Goal: Transaction & Acquisition: Purchase product/service

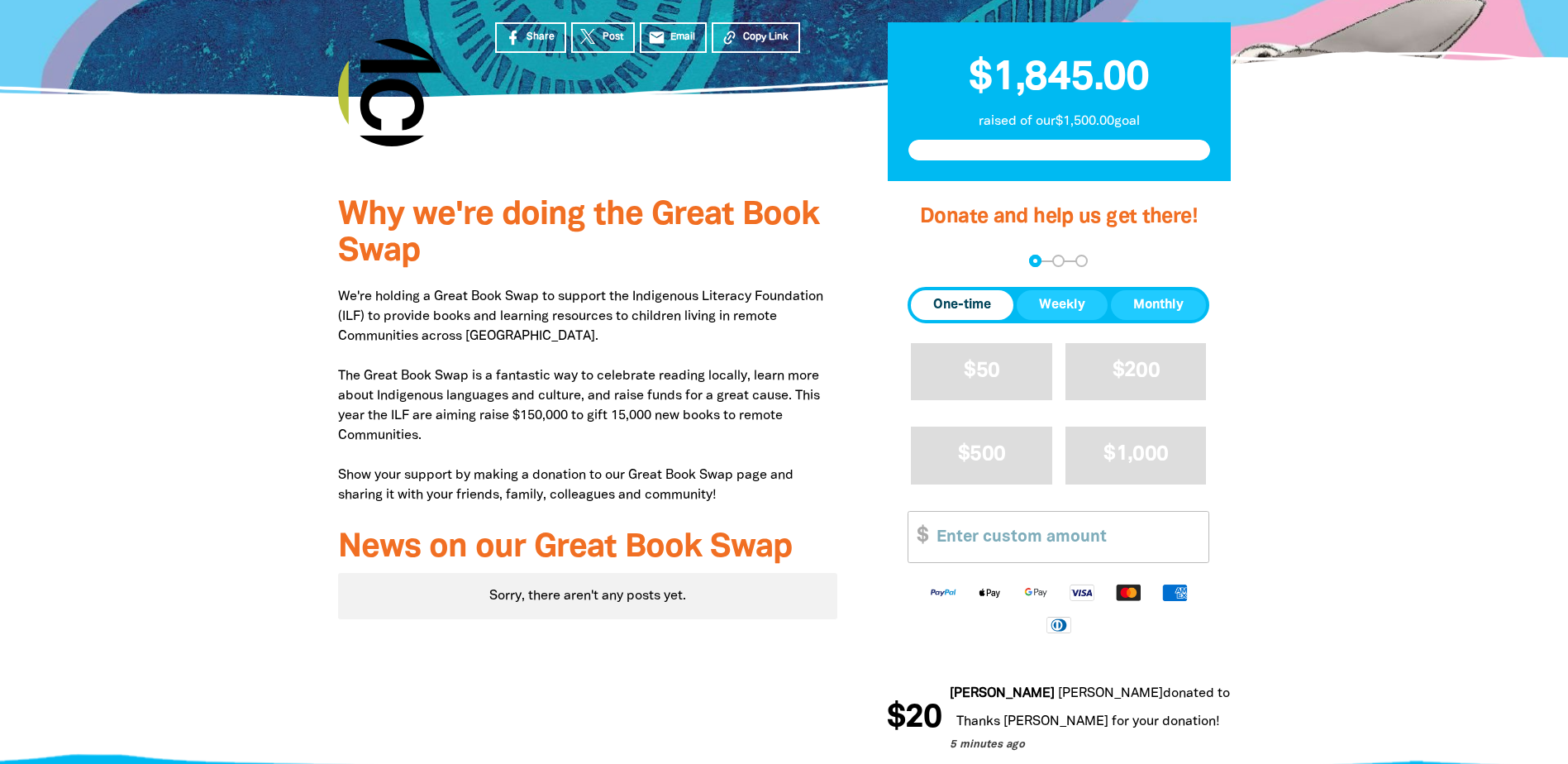
scroll to position [382, 0]
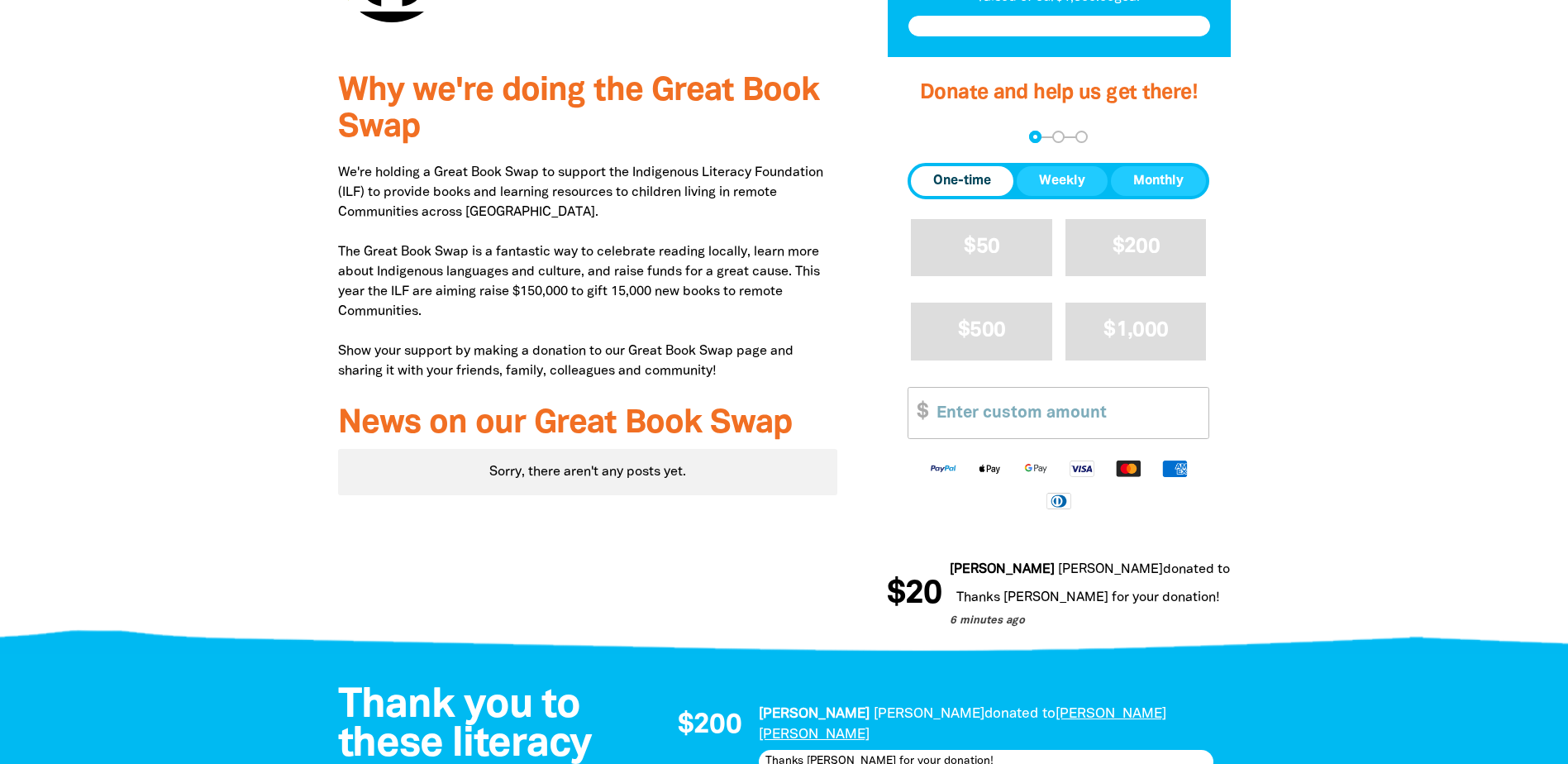
scroll to position [547, 0]
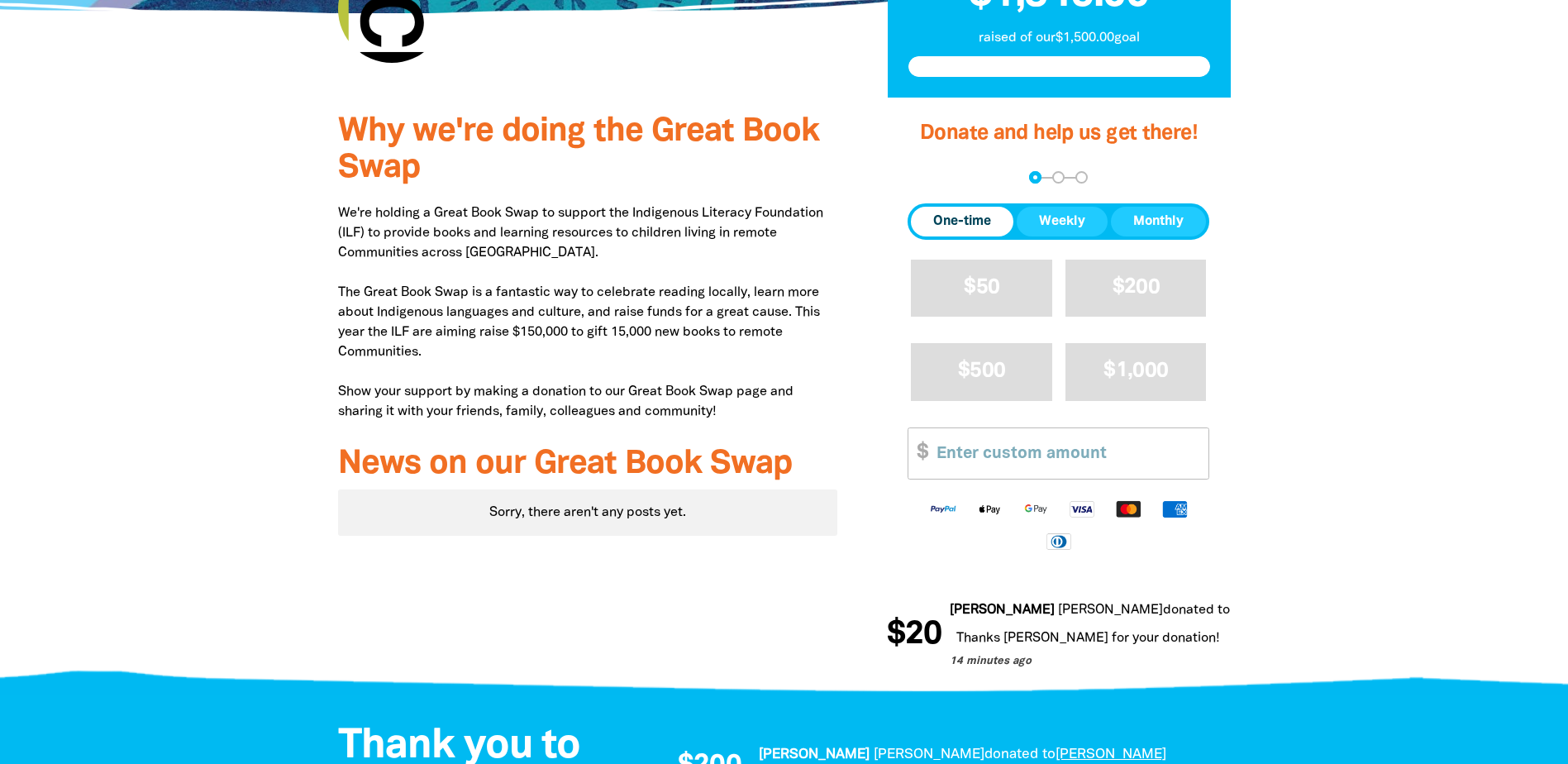
scroll to position [826, 0]
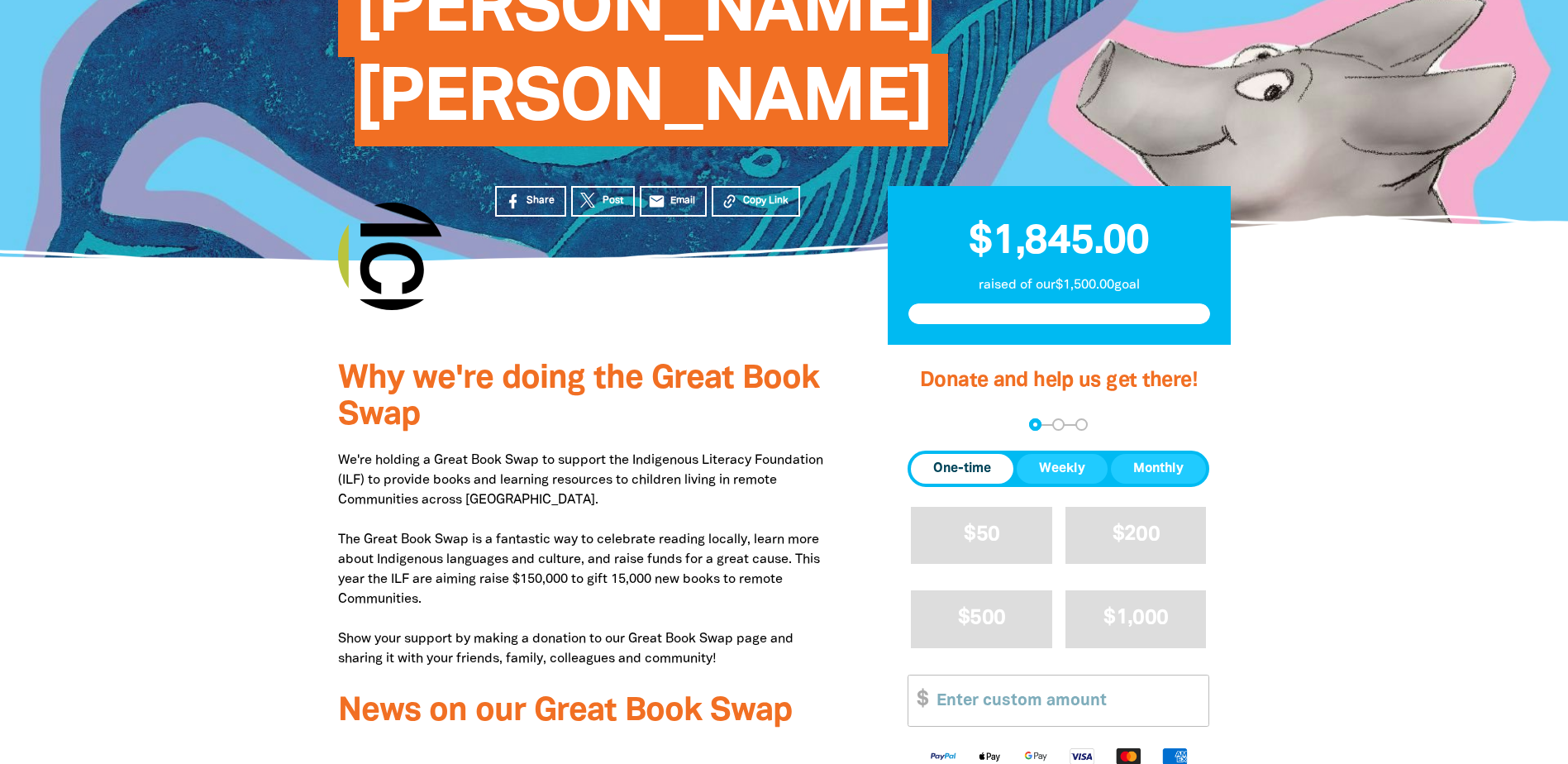
scroll to position [258, 0]
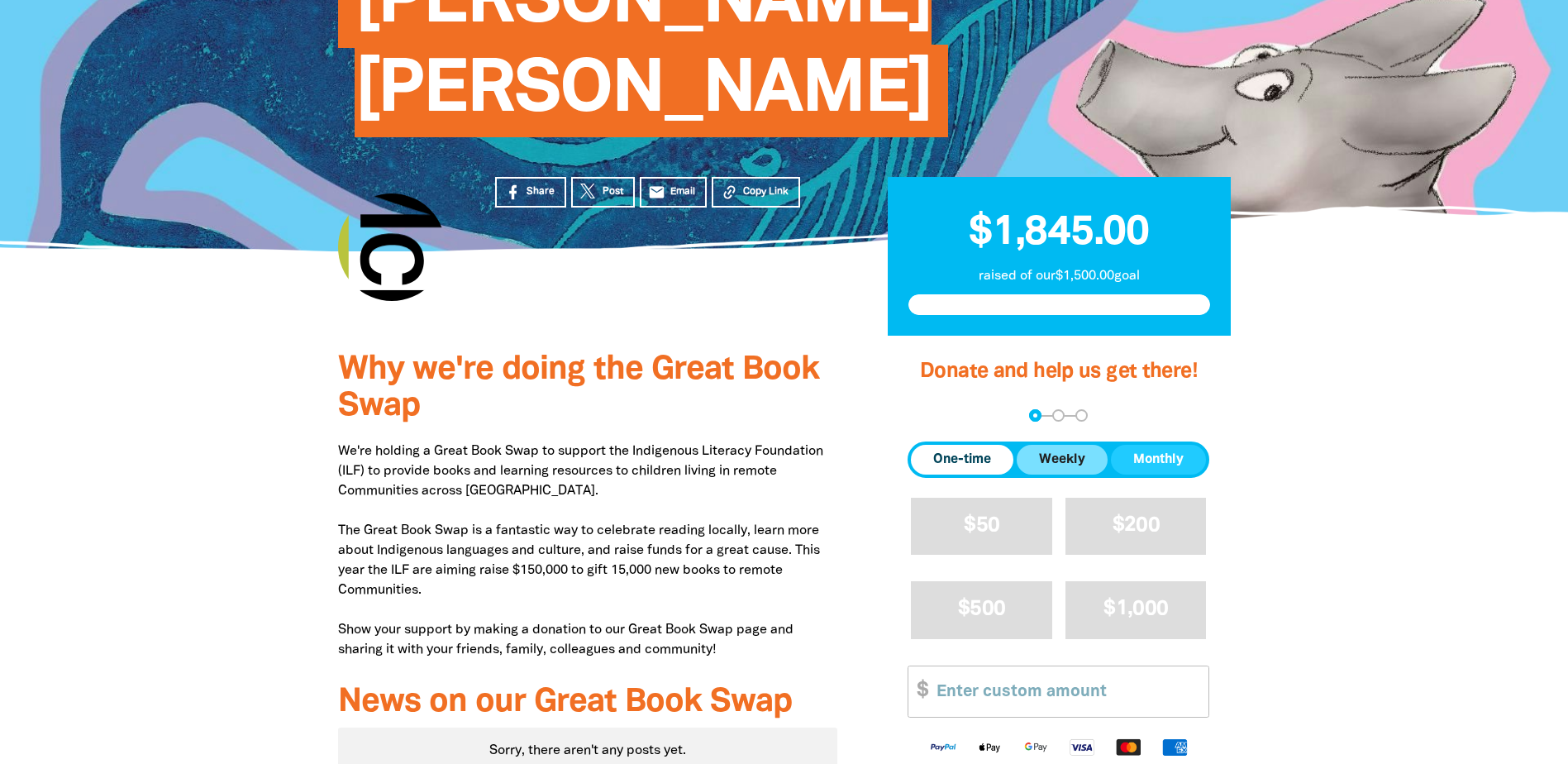
click at [1060, 450] on span "Weekly" at bounding box center [1062, 460] width 46 height 20
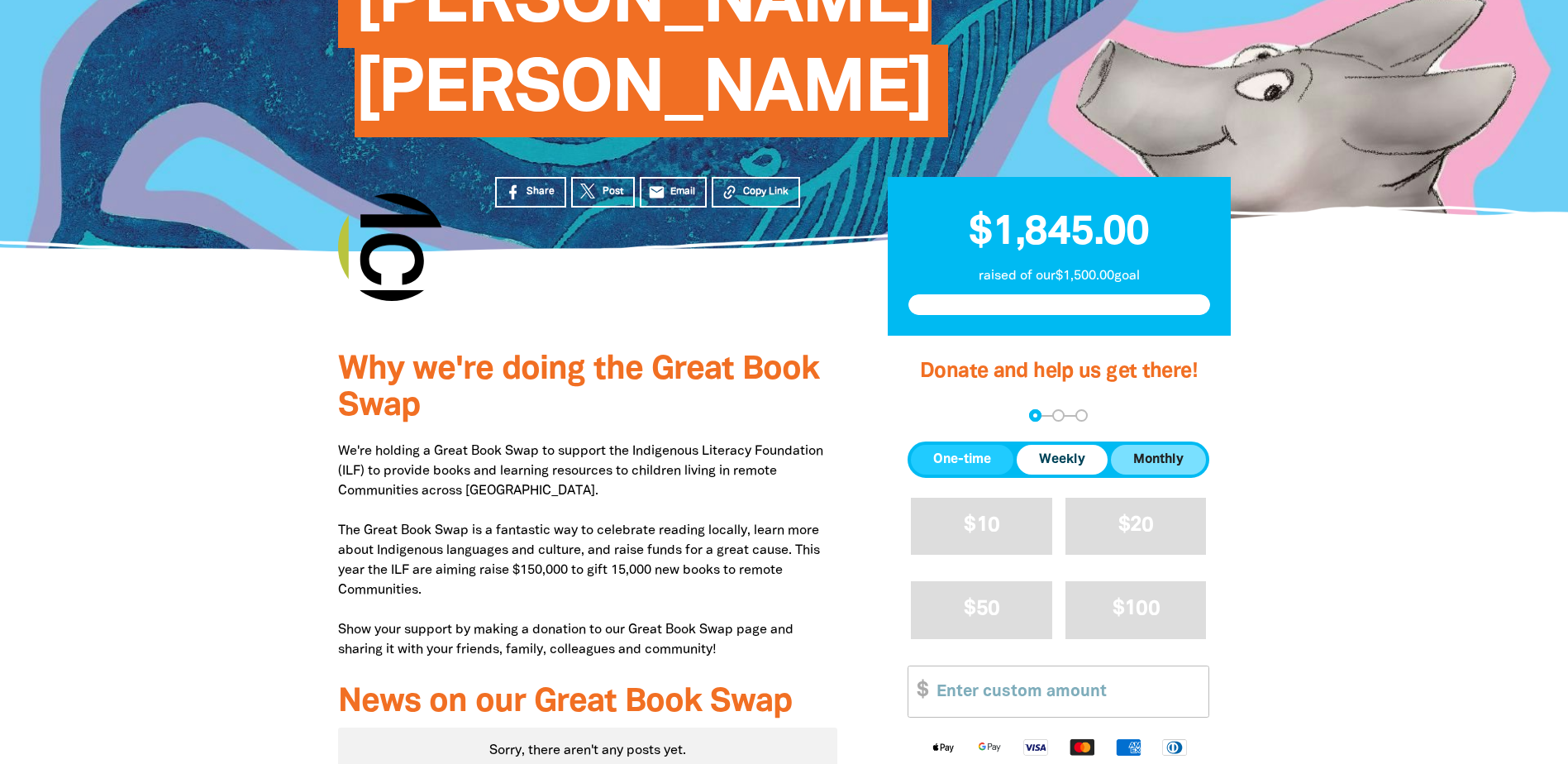
click at [1155, 450] on span "Monthly" at bounding box center [1159, 460] width 50 height 20
click at [974, 450] on span "One-time" at bounding box center [962, 460] width 58 height 20
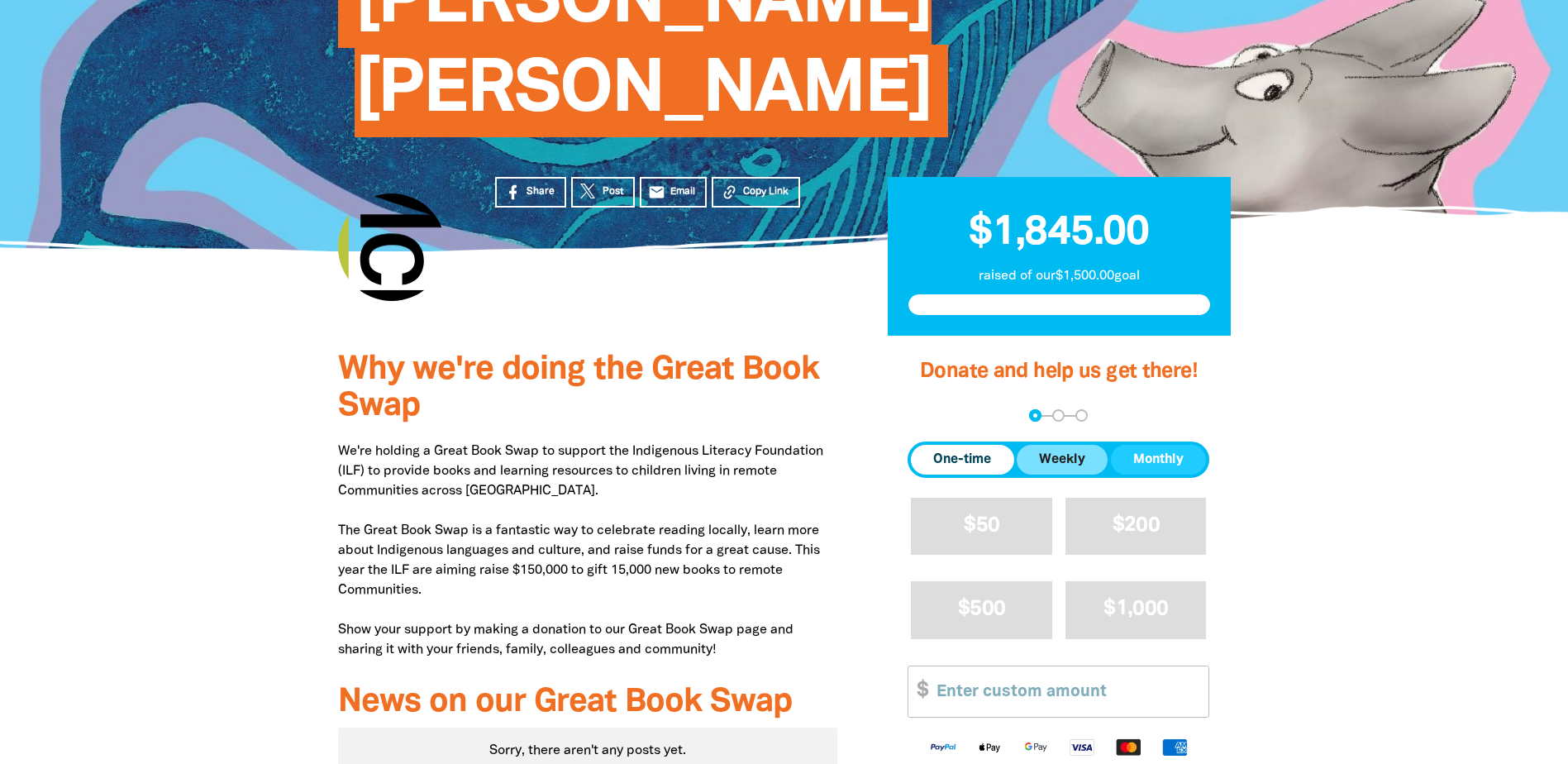
click at [1063, 450] on span "Weekly" at bounding box center [1062, 460] width 46 height 20
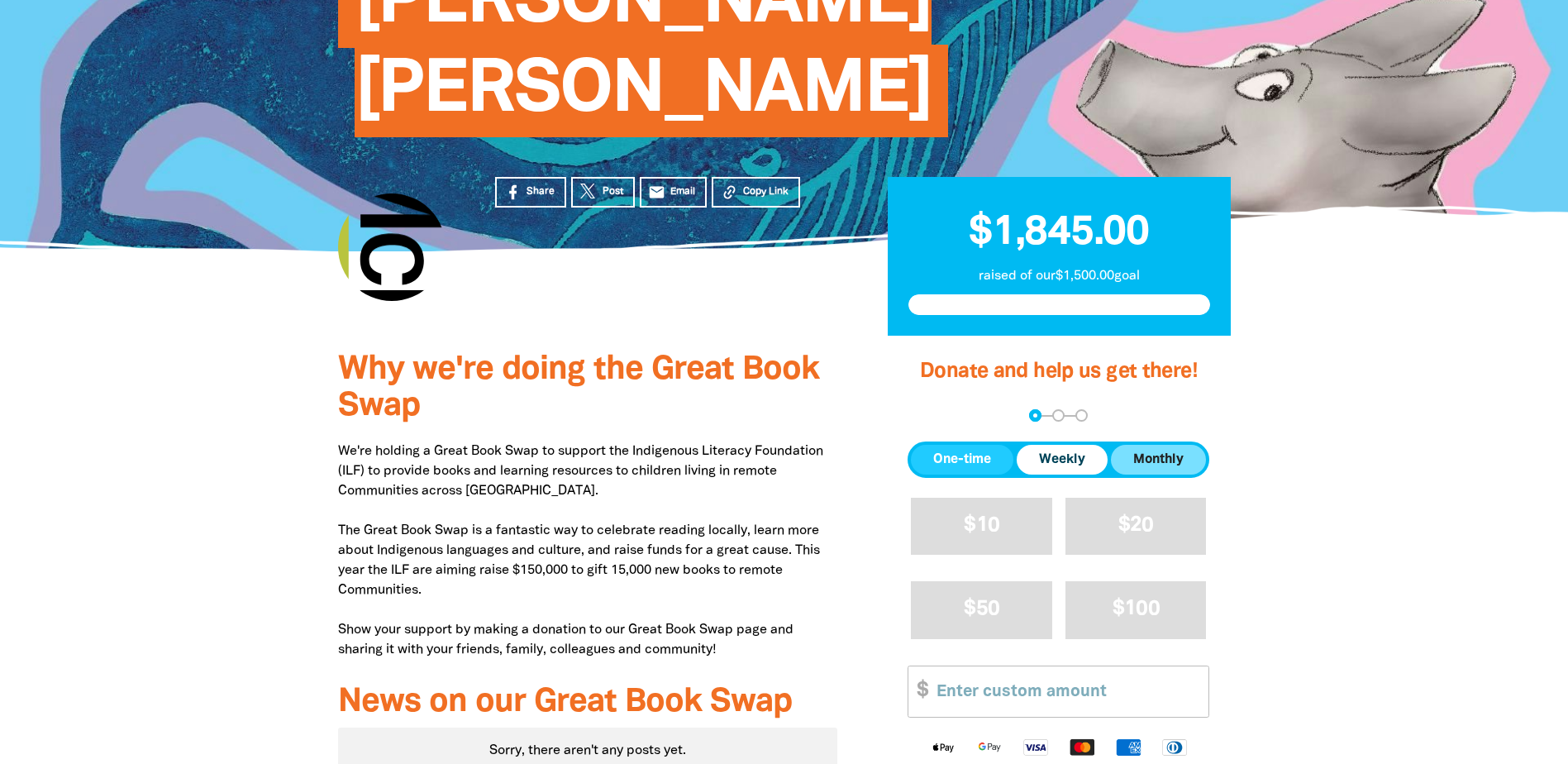
click at [1137, 450] on span "Monthly" at bounding box center [1159, 460] width 50 height 20
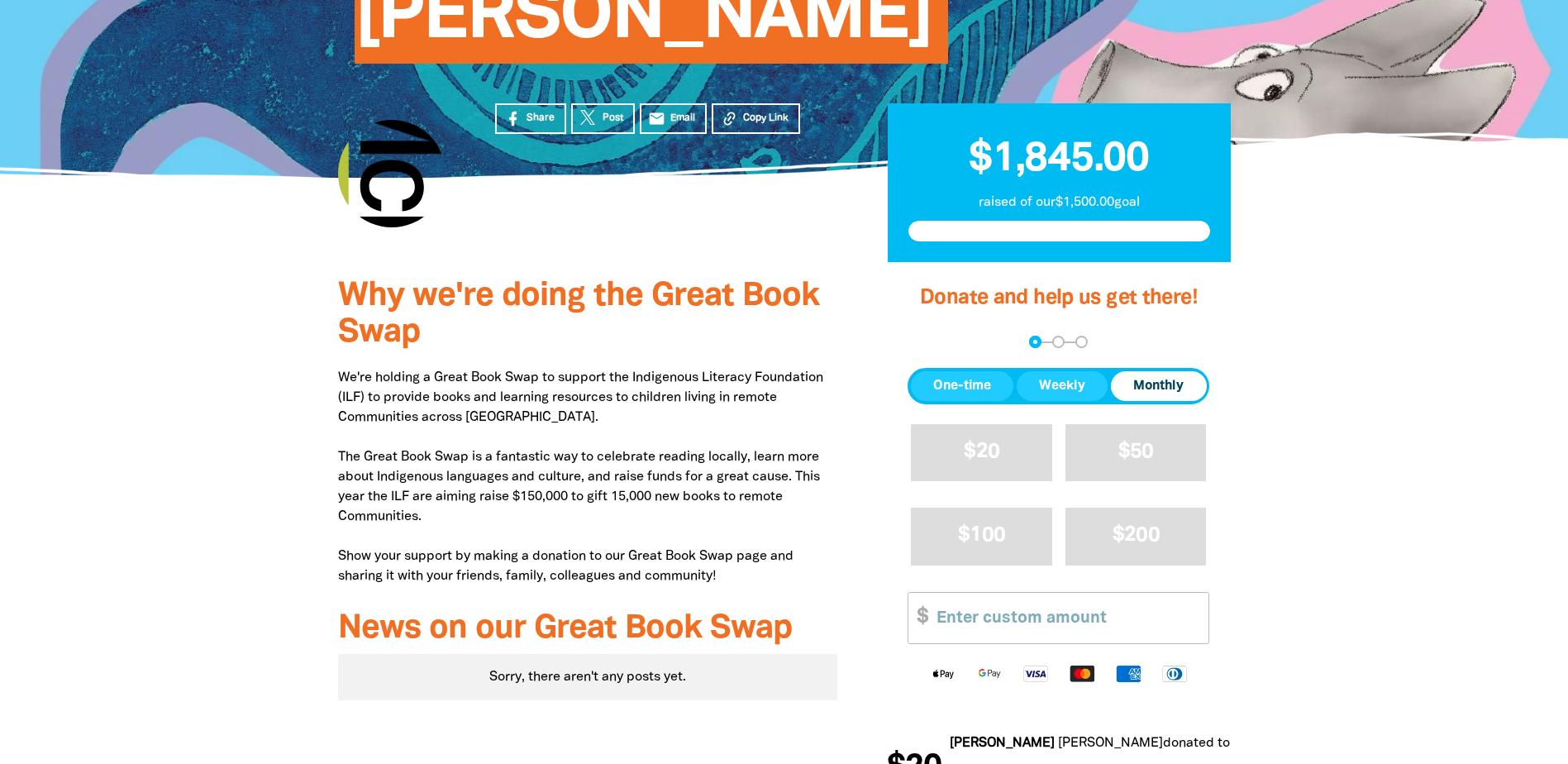
scroll to position [588, 0]
